Goal: Find specific fact: Find specific fact

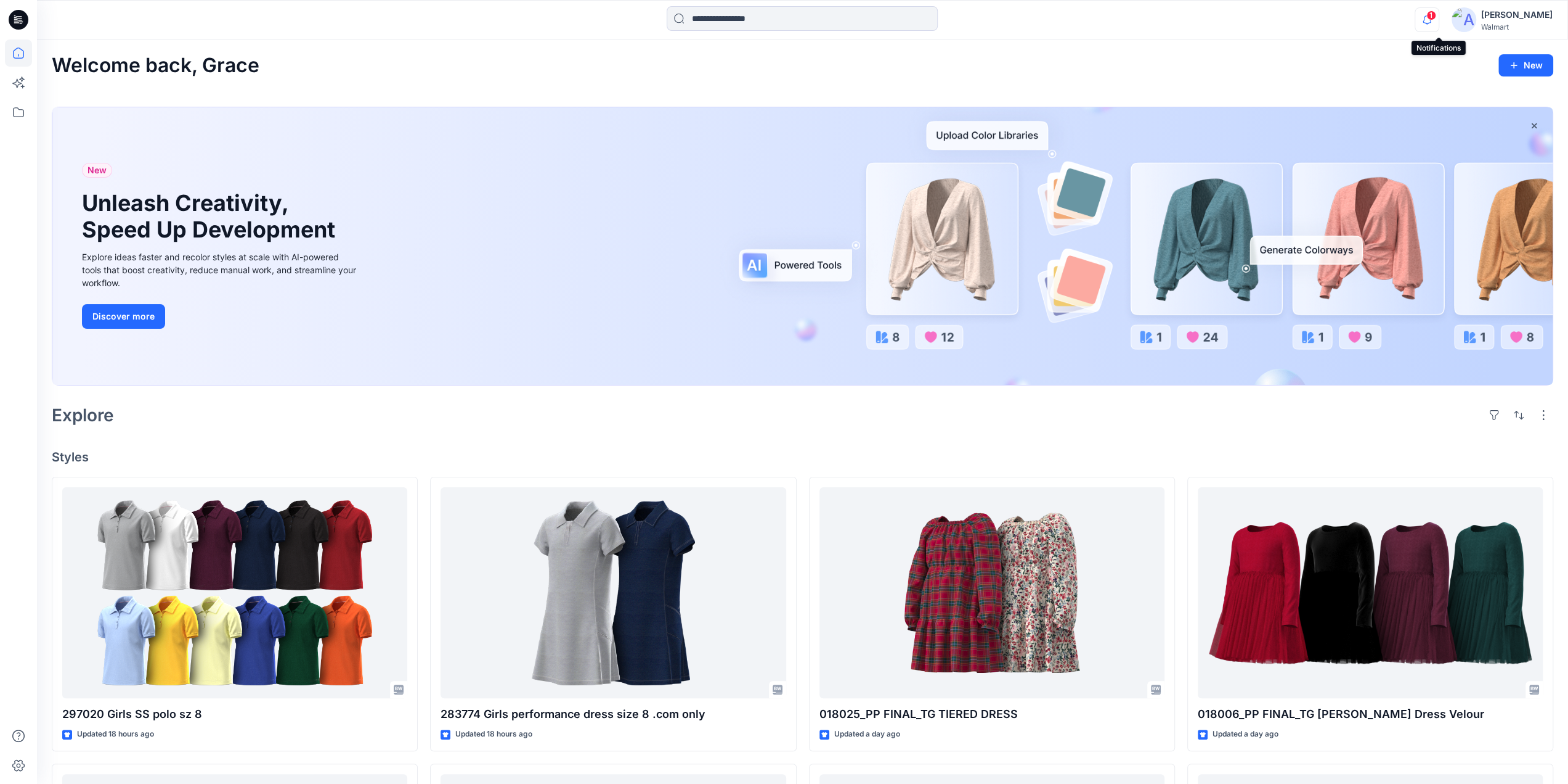
click at [1437, 20] on icon "button" at bounding box center [1427, 20] width 23 height 24
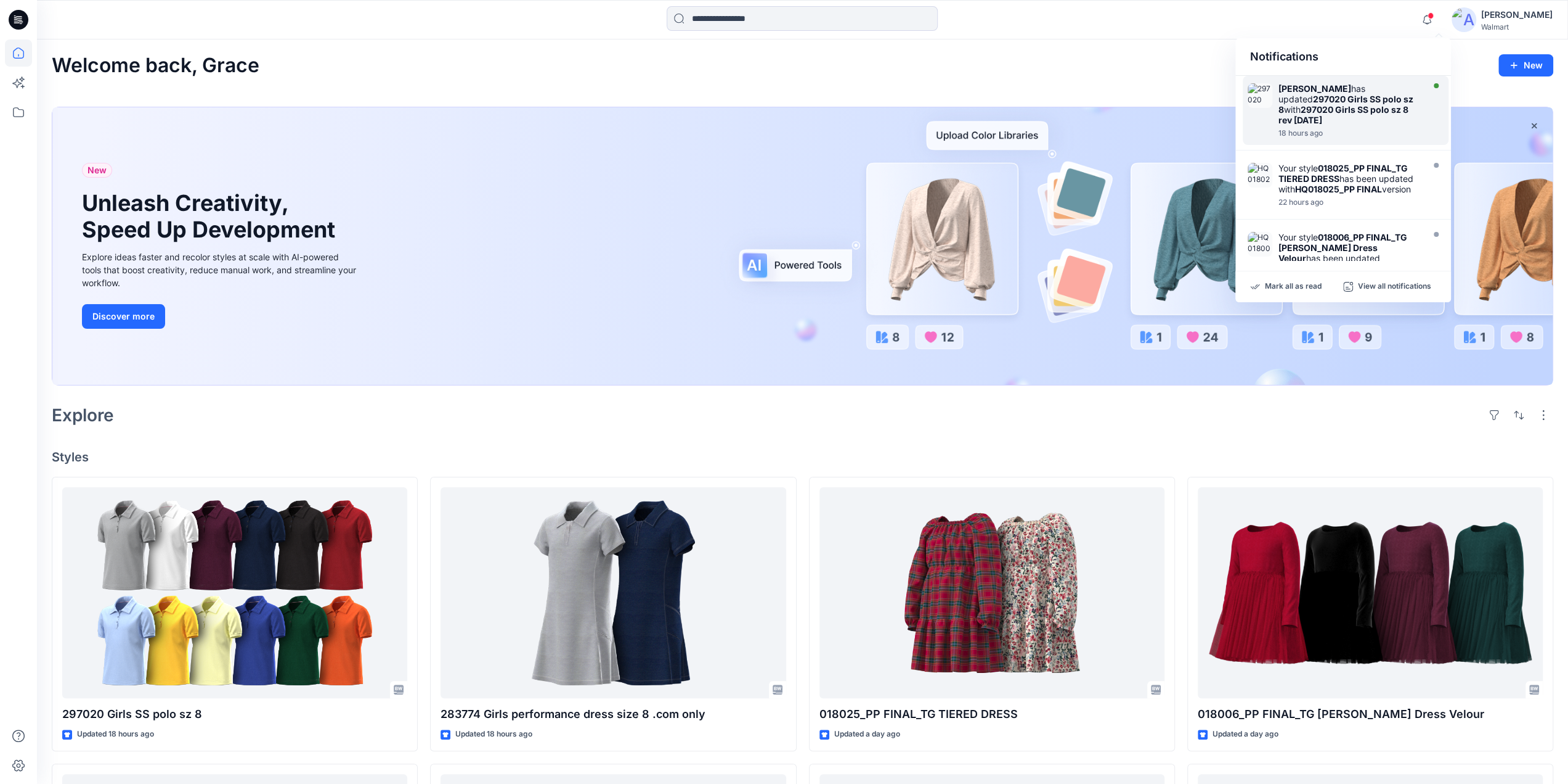
click at [1355, 95] on div "[PERSON_NAME] has updated 297020 Girls SS polo sz 8 with 297020 Girls SS polo s…" at bounding box center [1349, 103] width 141 height 42
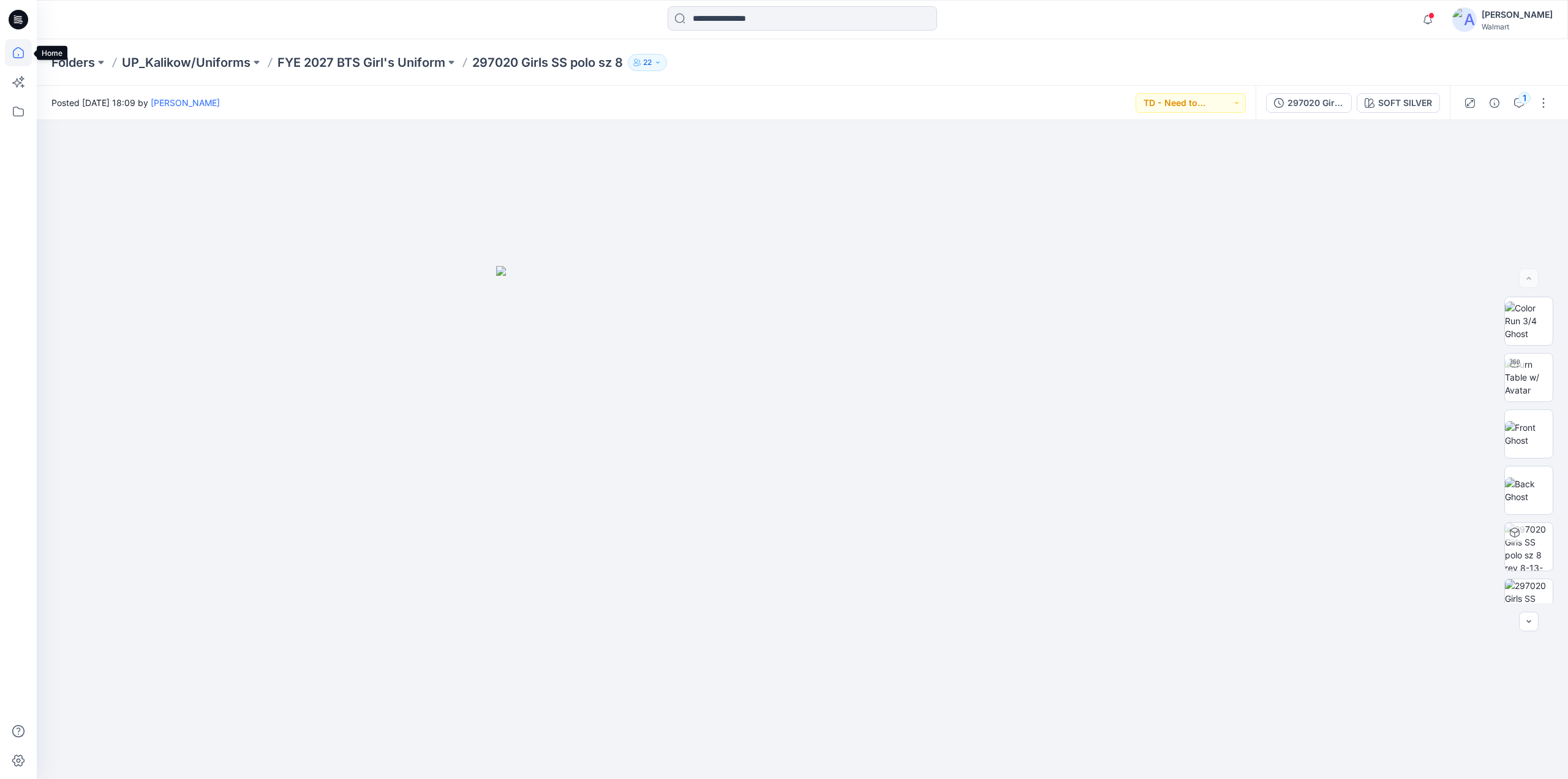
click at [15, 56] on icon at bounding box center [18, 52] width 27 height 27
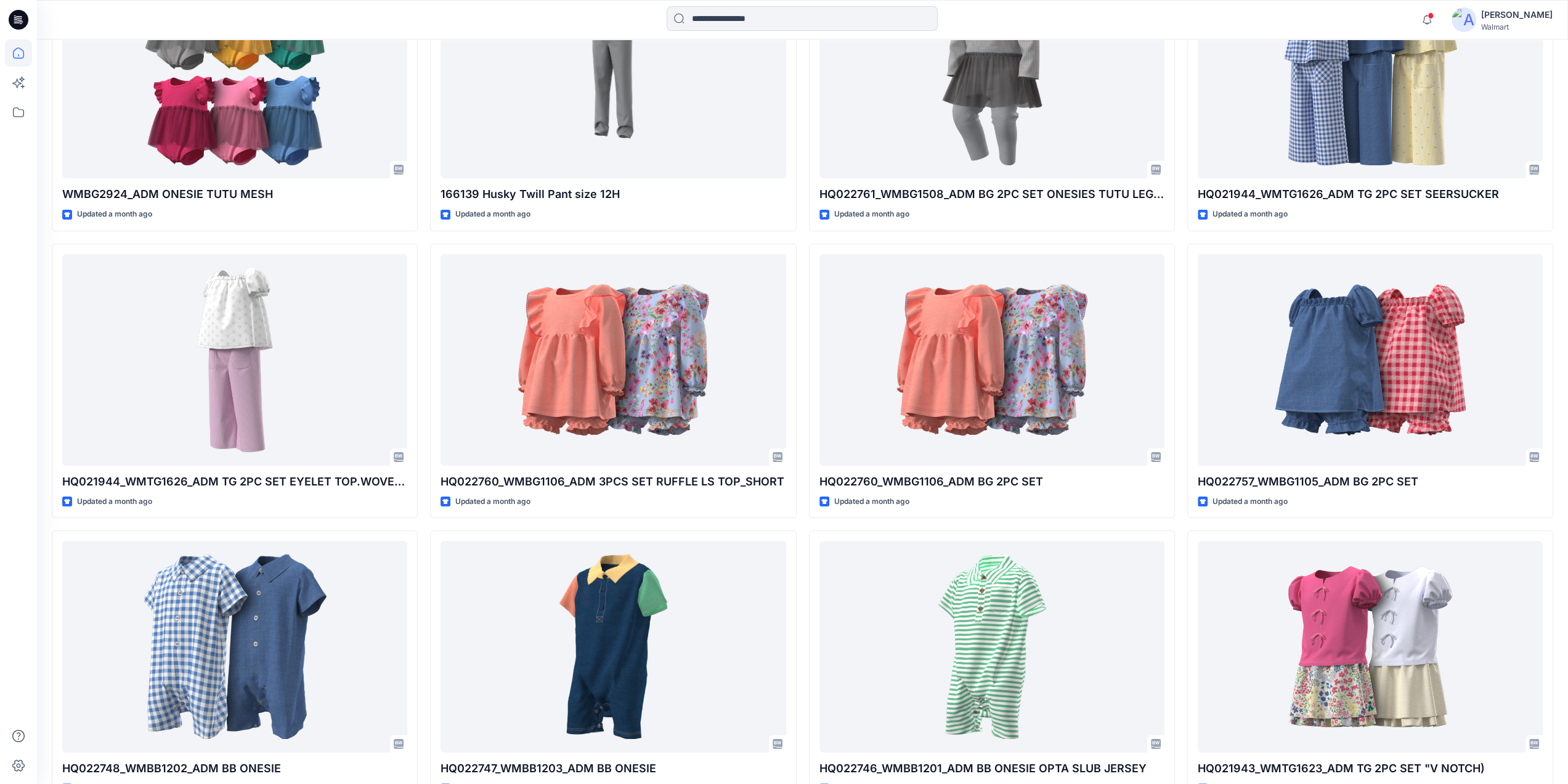
scroll to position [4568, 0]
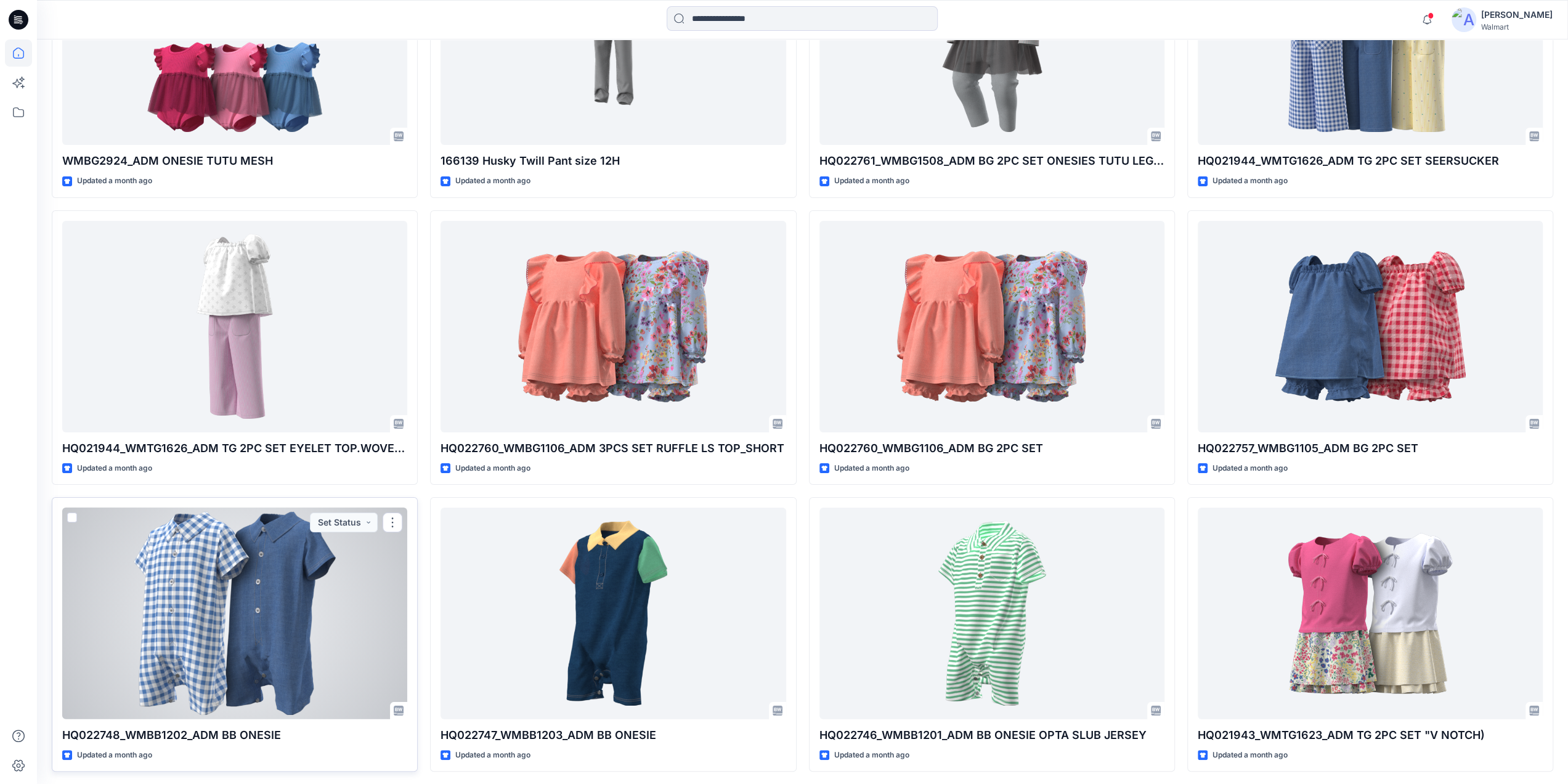
click at [266, 626] on div at bounding box center [235, 612] width 345 height 212
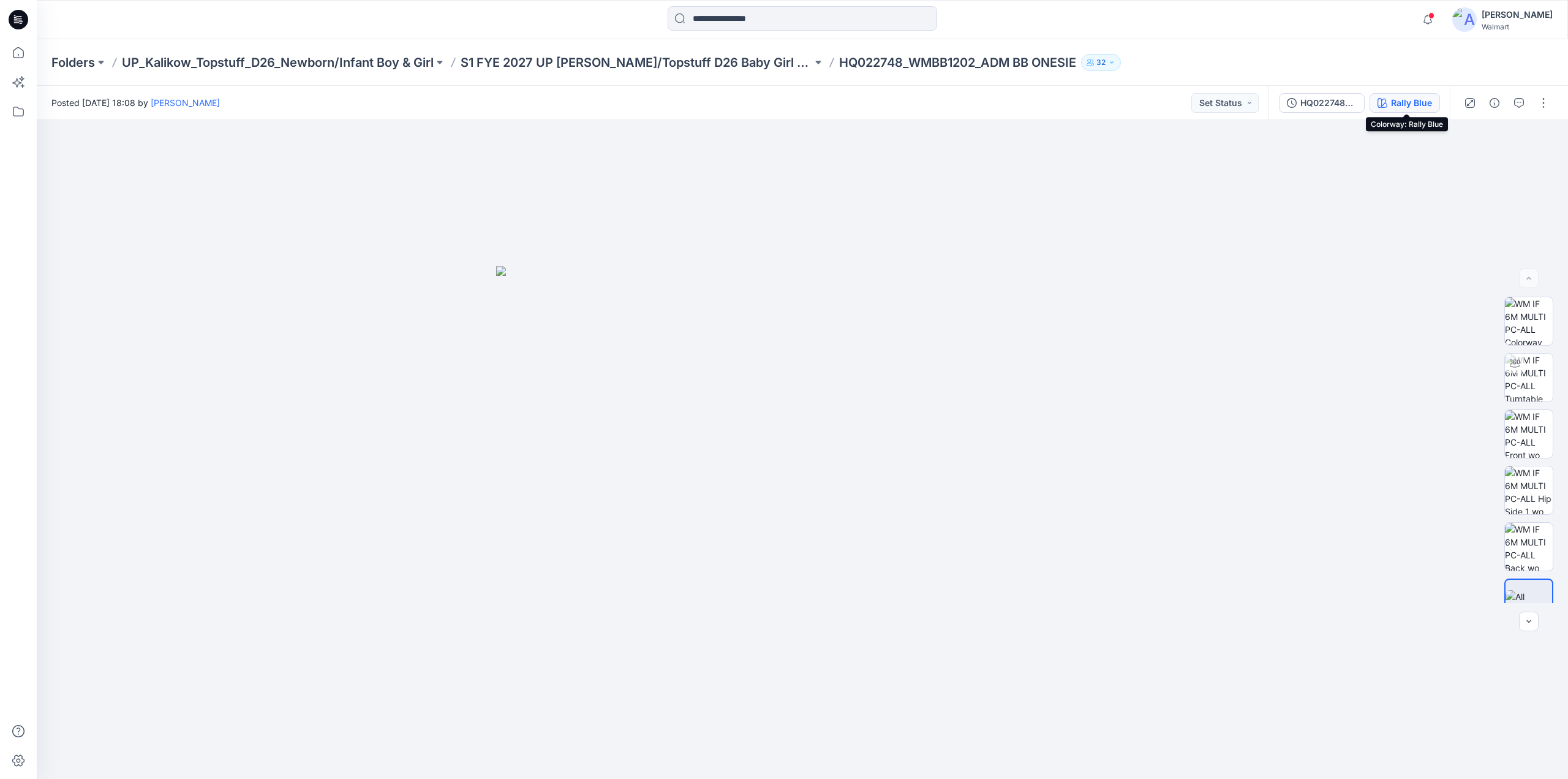
click at [1407, 93] on button "Rally Blue" at bounding box center [1404, 103] width 71 height 19
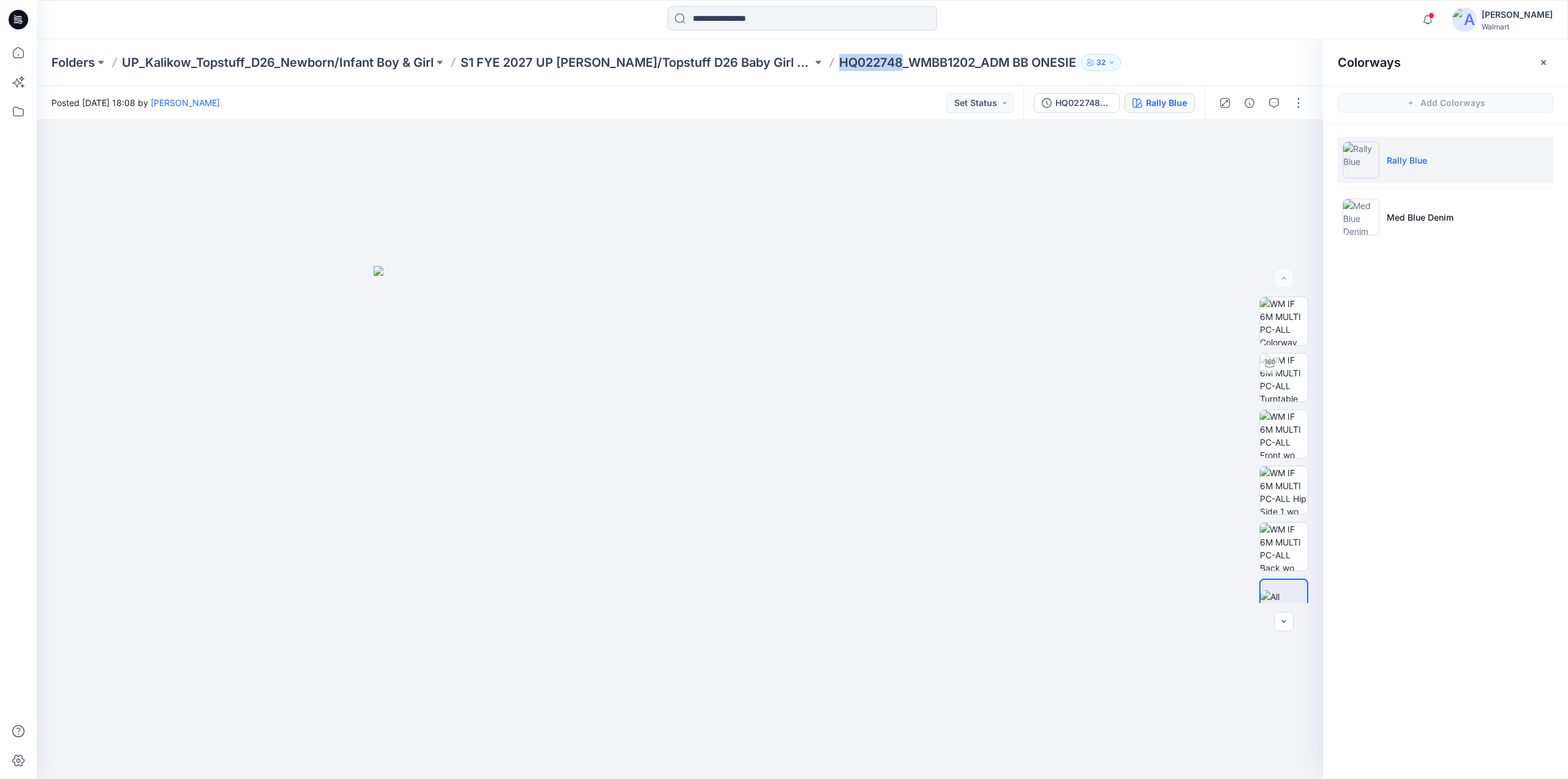
drag, startPoint x: 805, startPoint y: 69, endPoint x: 869, endPoint y: 66, distance: 64.1
click at [869, 66] on div "Folders UP_Kalikow_Topstuff_D26_Newborn/Infant Boy & Girl S1 FYE 2027 UP [PERSO…" at bounding box center [754, 63] width 1406 height 17
copy p "HQ022748"
